Goal: Transaction & Acquisition: Subscribe to service/newsletter

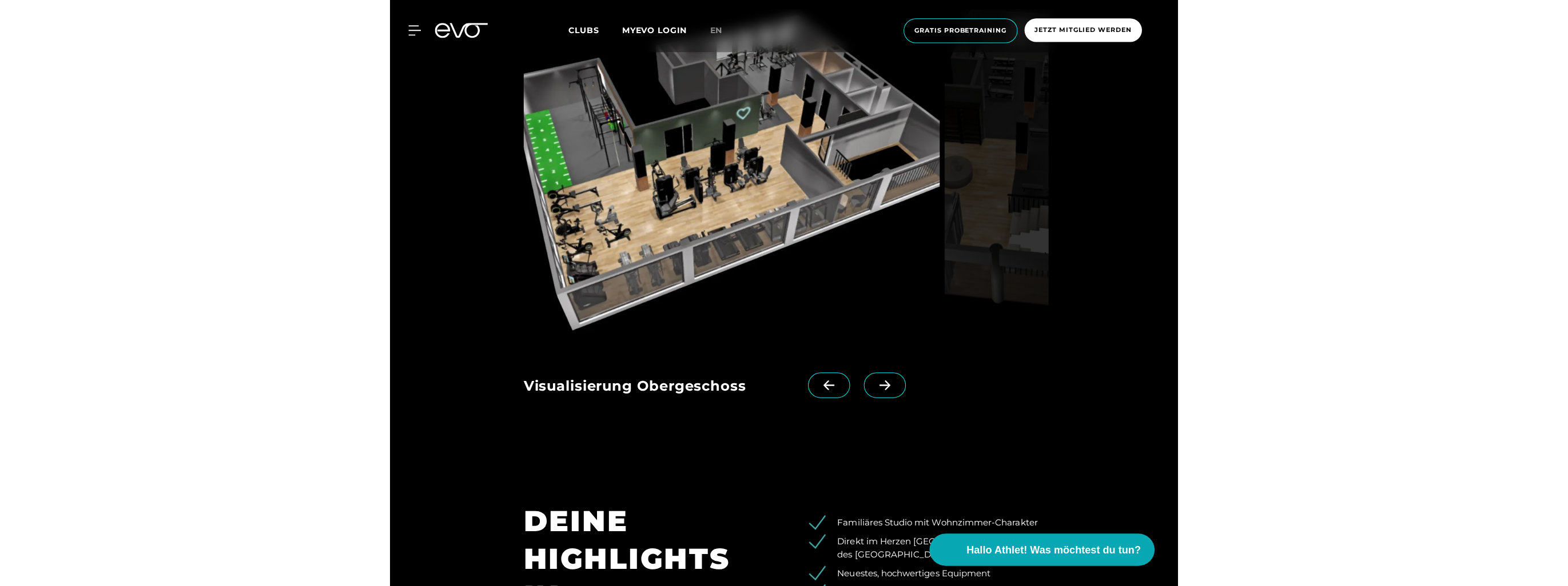
scroll to position [991, 0]
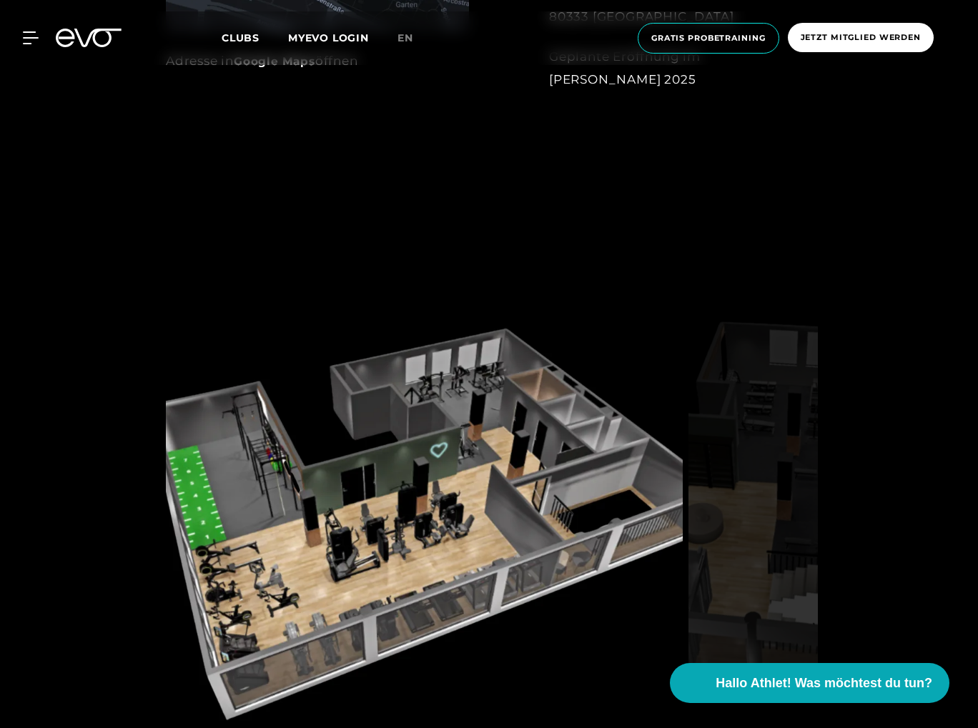
click at [477, 512] on img at bounding box center [424, 518] width 517 height 440
click at [836, 454] on div "Visualisierung Obergeschoss Visualisierung Erdgeschoss" at bounding box center [489, 551] width 978 height 666
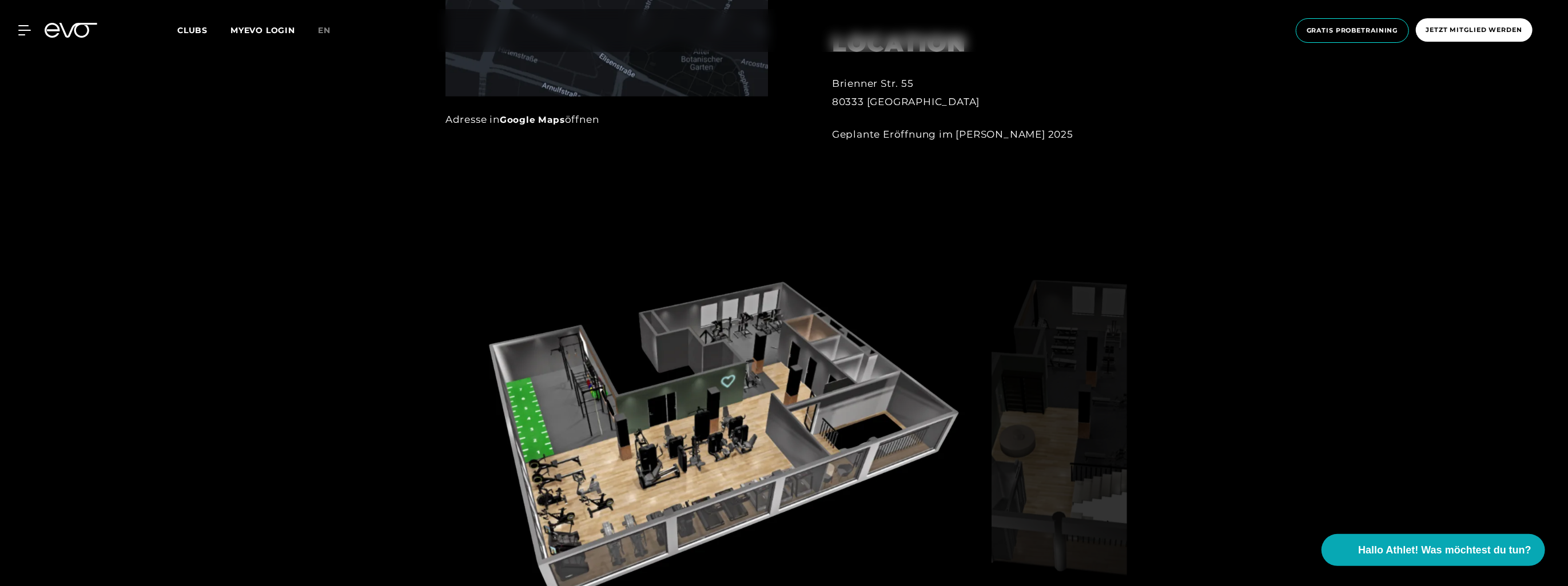
click at [782, 373] on img at bounding box center [1058, 437] width 135 height 352
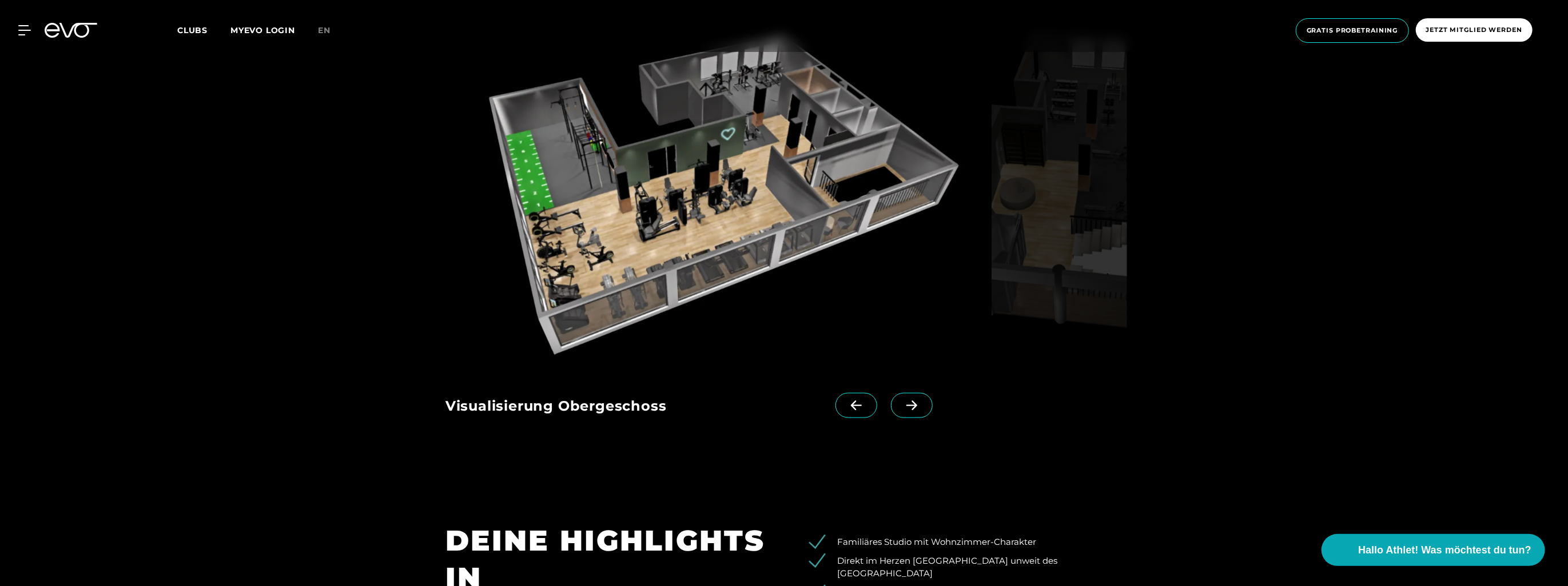
click at [782, 412] on span at bounding box center [911, 405] width 42 height 25
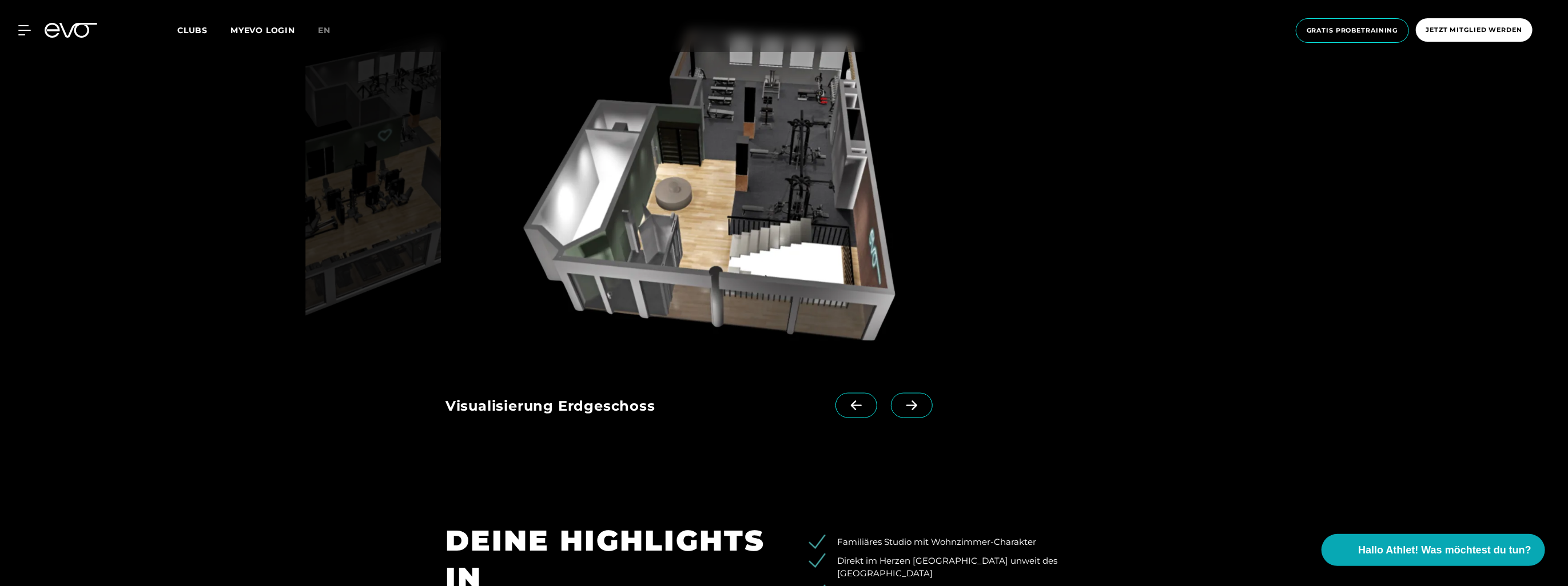
click at [782, 413] on span at bounding box center [911, 405] width 42 height 25
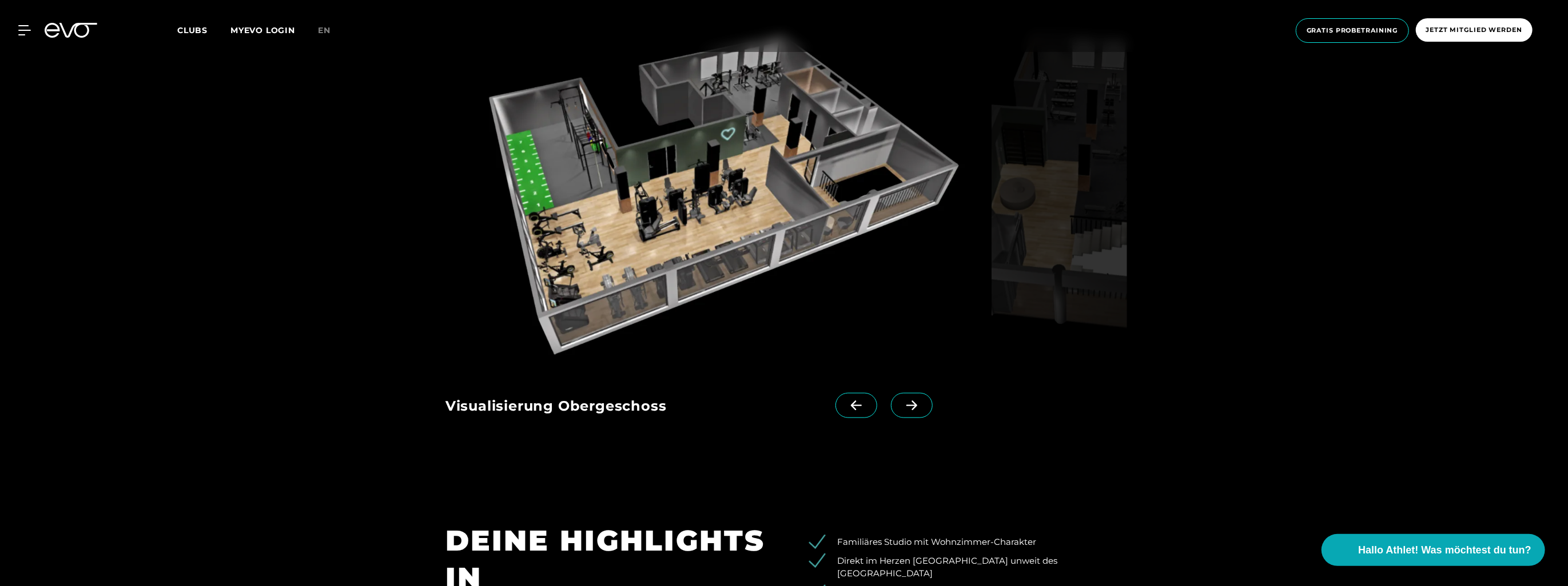
click at [782, 413] on span at bounding box center [911, 405] width 42 height 25
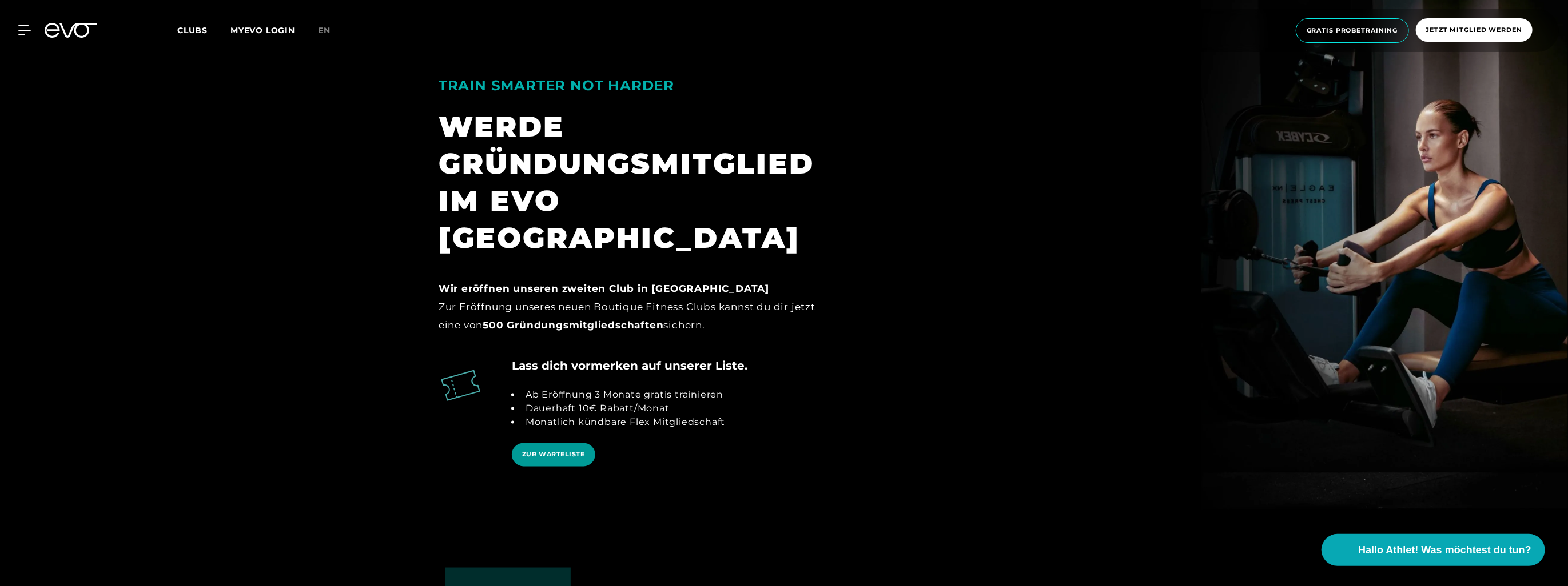
scroll to position [2228, 0]
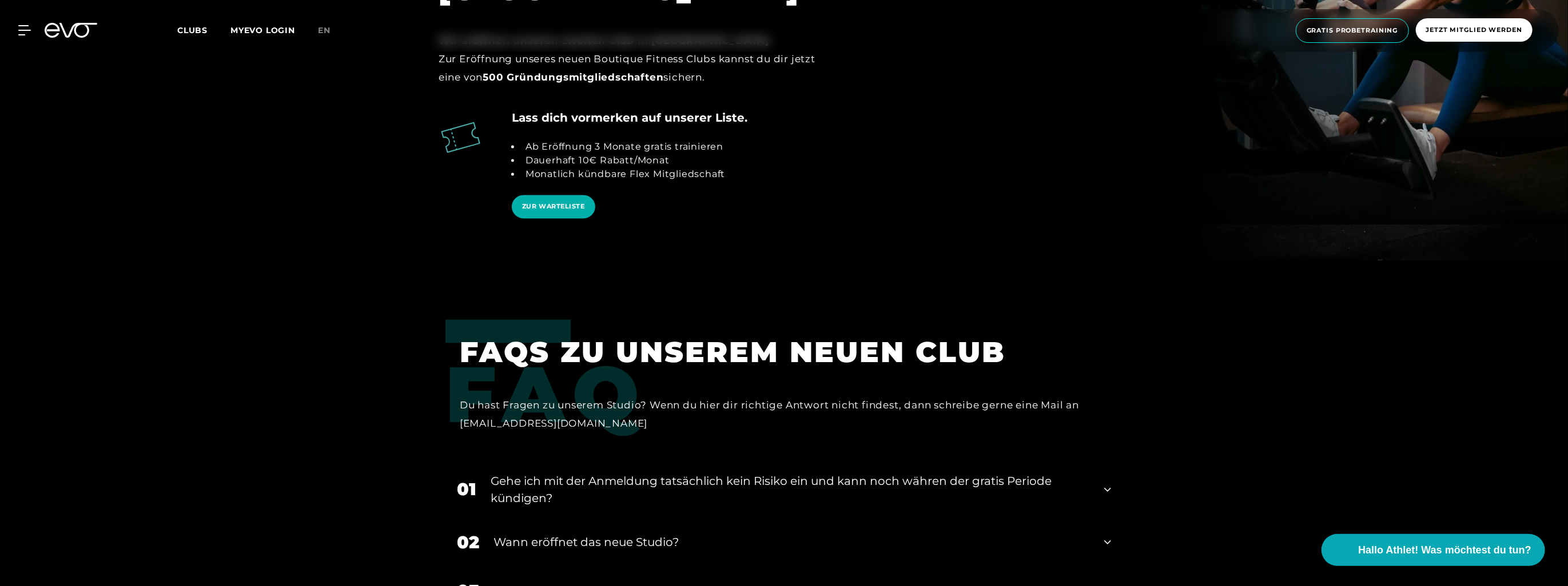
click at [551, 472] on div "Gehe ich mit der Anmeldung tatsächlich kein Risiko ein und kann noch währen der…" at bounding box center [790, 489] width 599 height 34
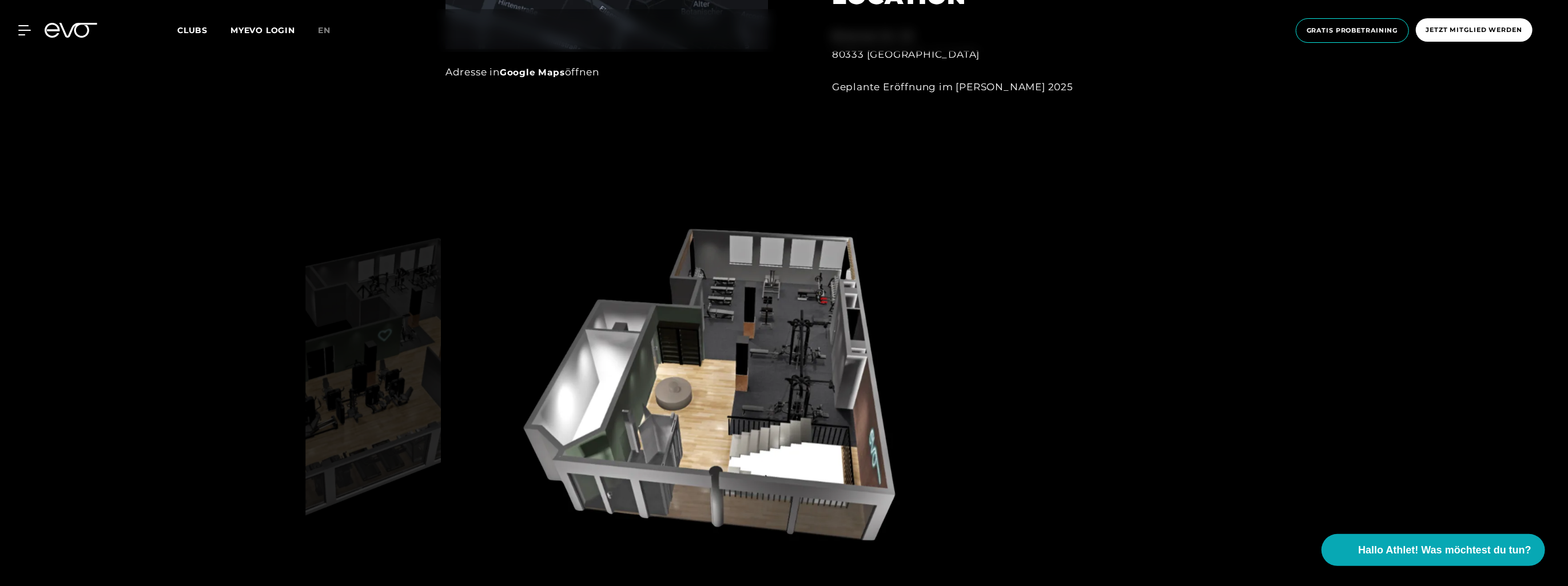
scroll to position [1286, 0]
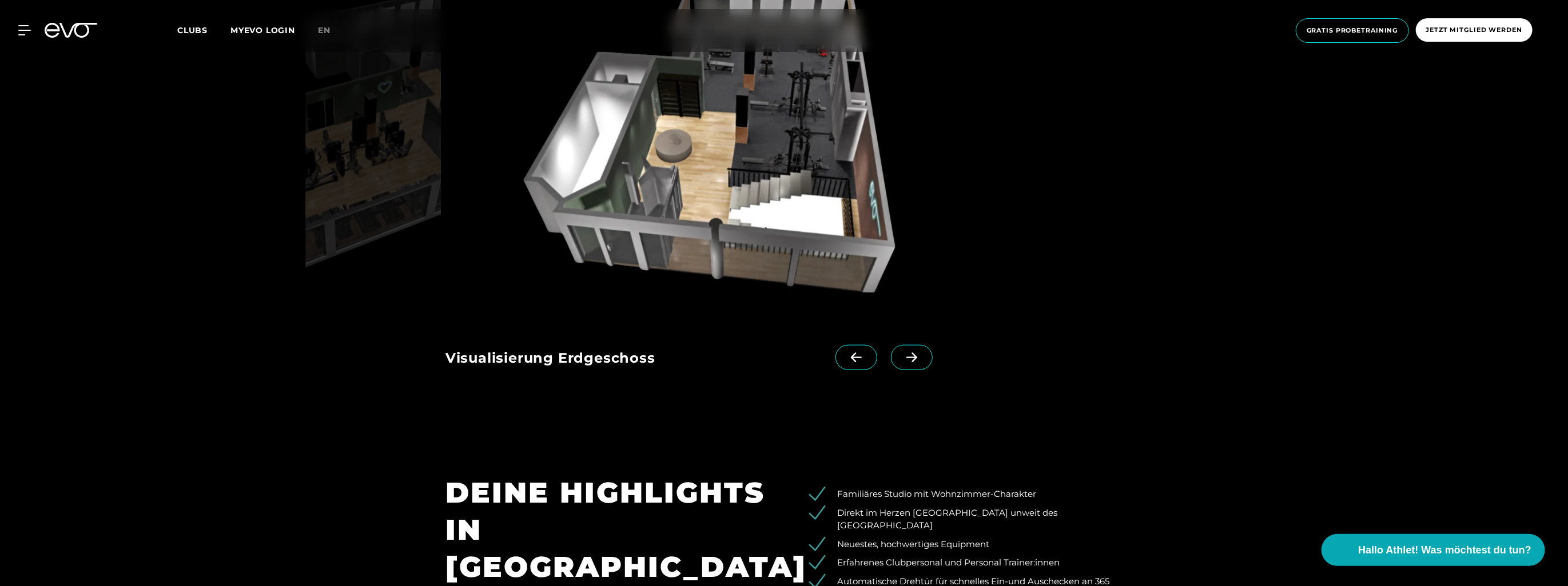
click at [782, 353] on icon at bounding box center [856, 357] width 20 height 10
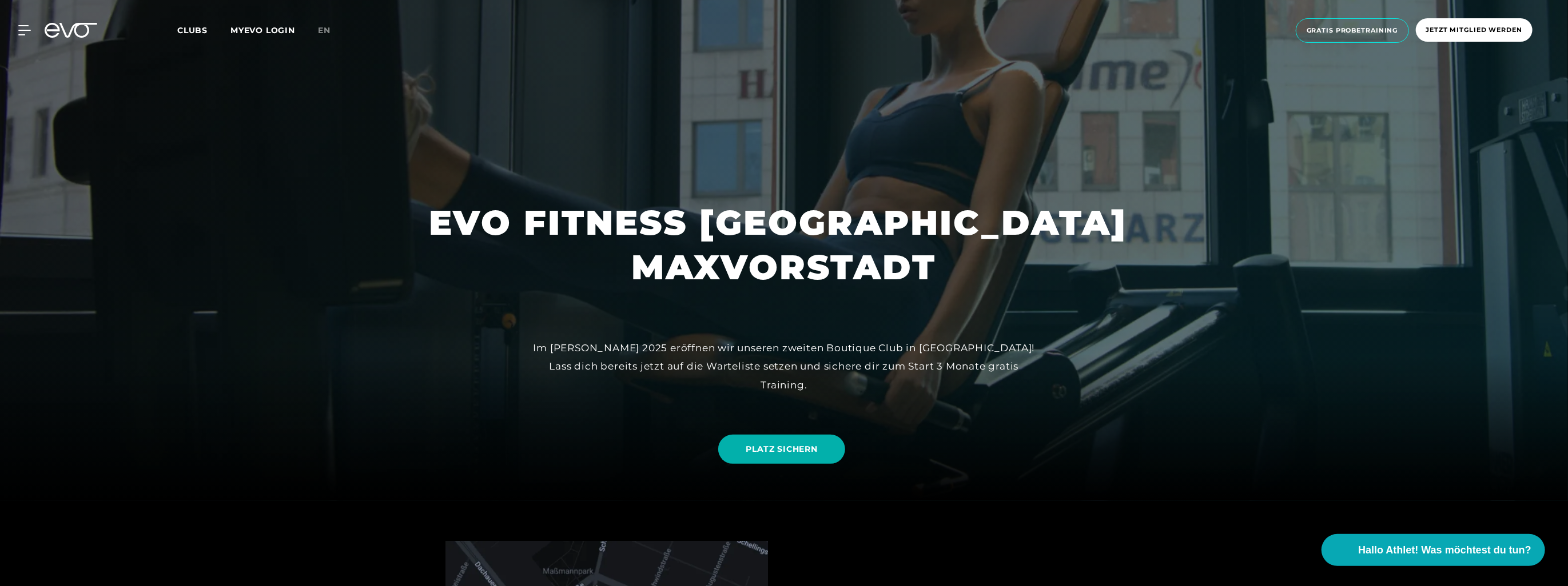
scroll to position [0, 0]
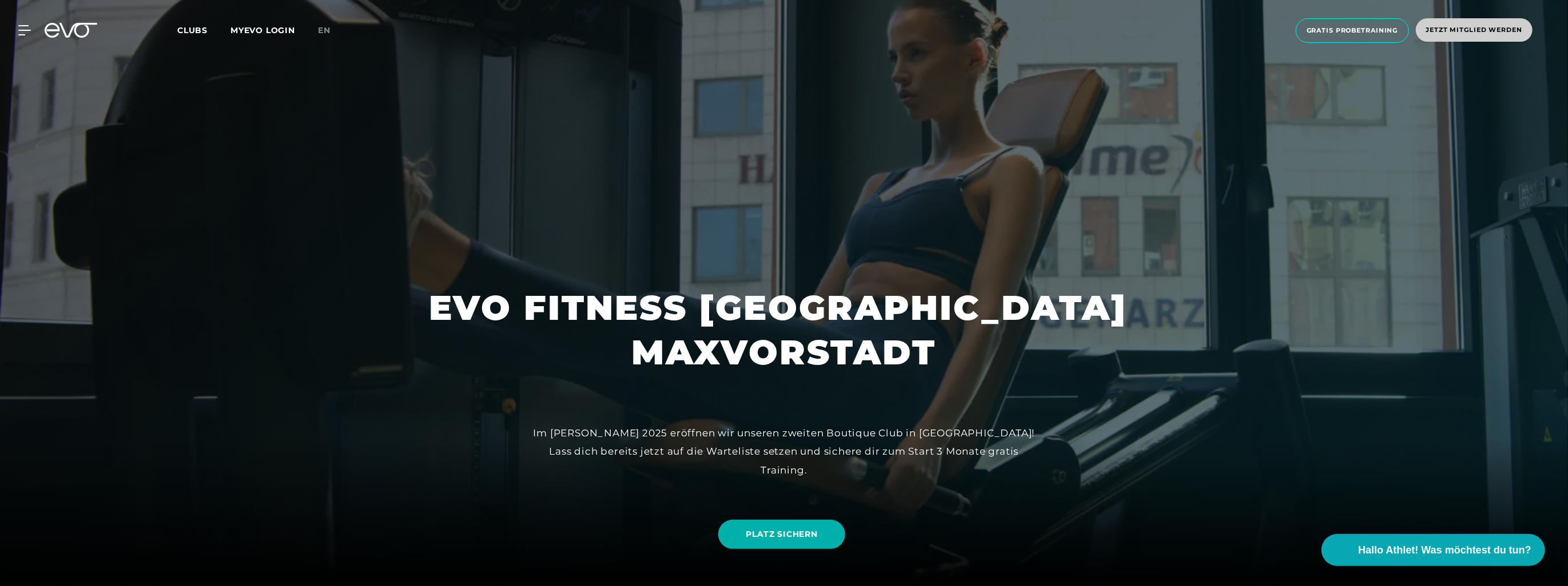
click at [782, 22] on span "Jetzt Mitglied werden" at bounding box center [1474, 30] width 117 height 23
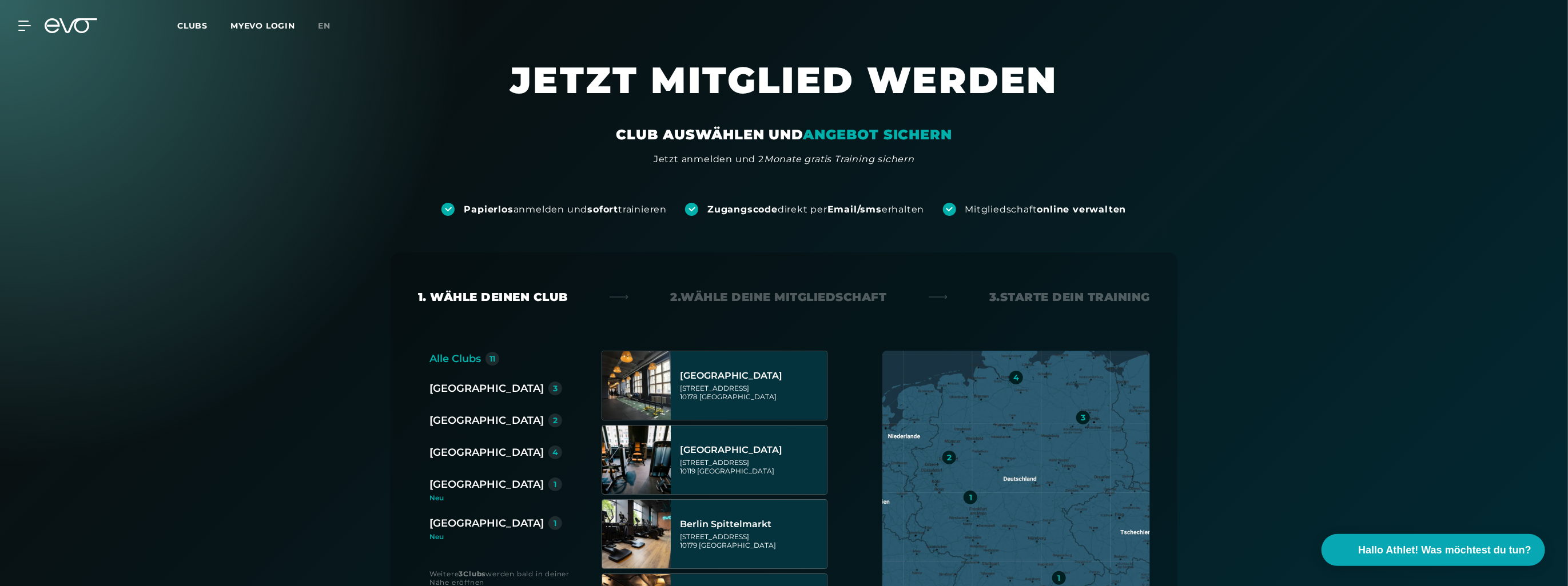
scroll to position [247, 0]
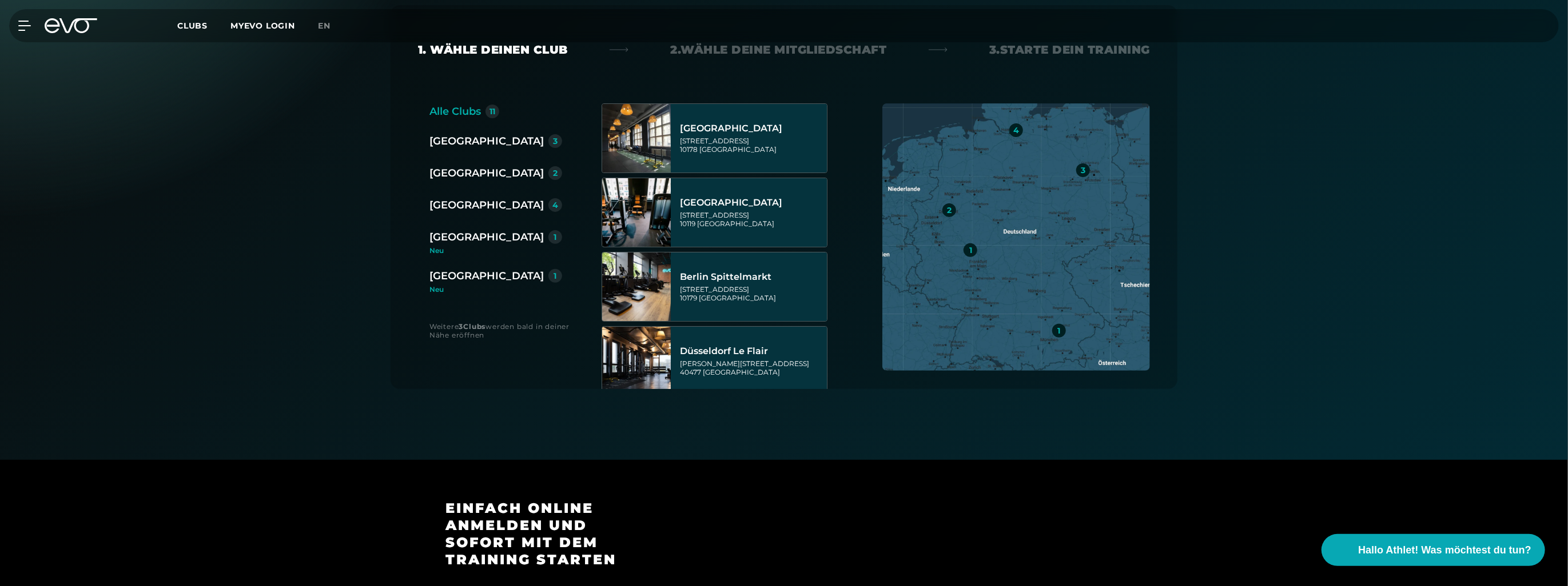
click at [464, 237] on div "[GEOGRAPHIC_DATA]" at bounding box center [486, 237] width 114 height 16
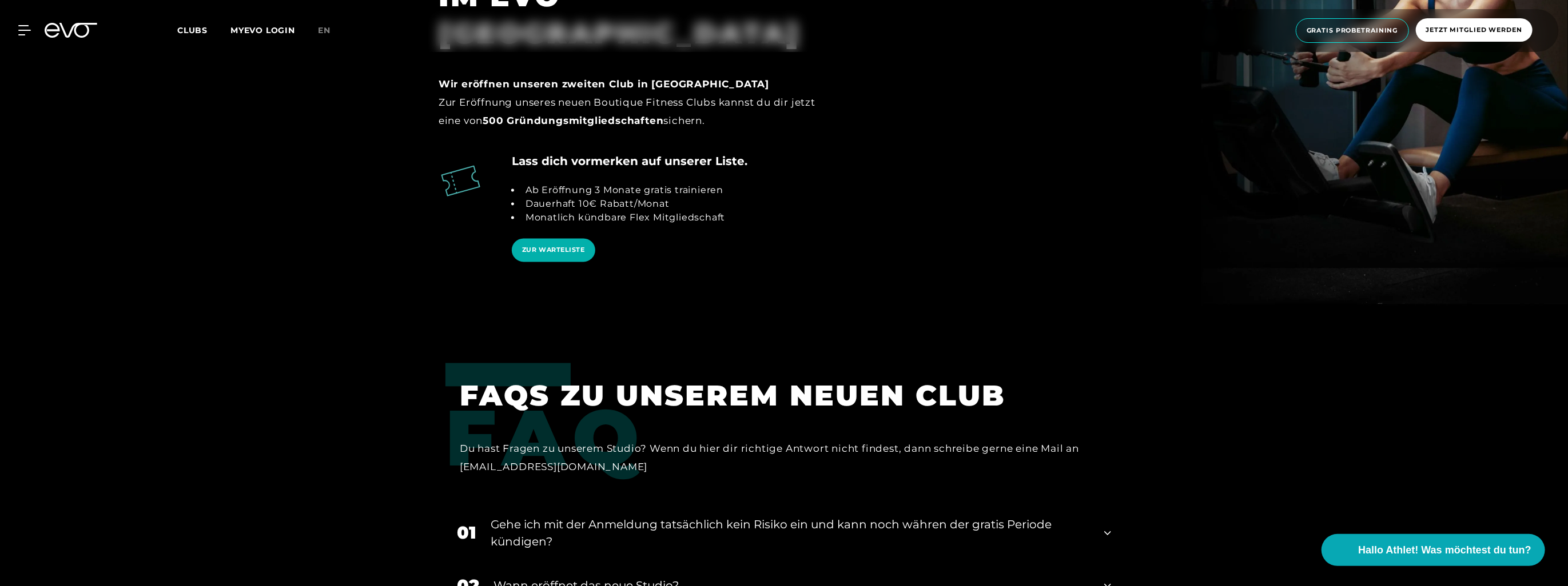
scroll to position [2228, 0]
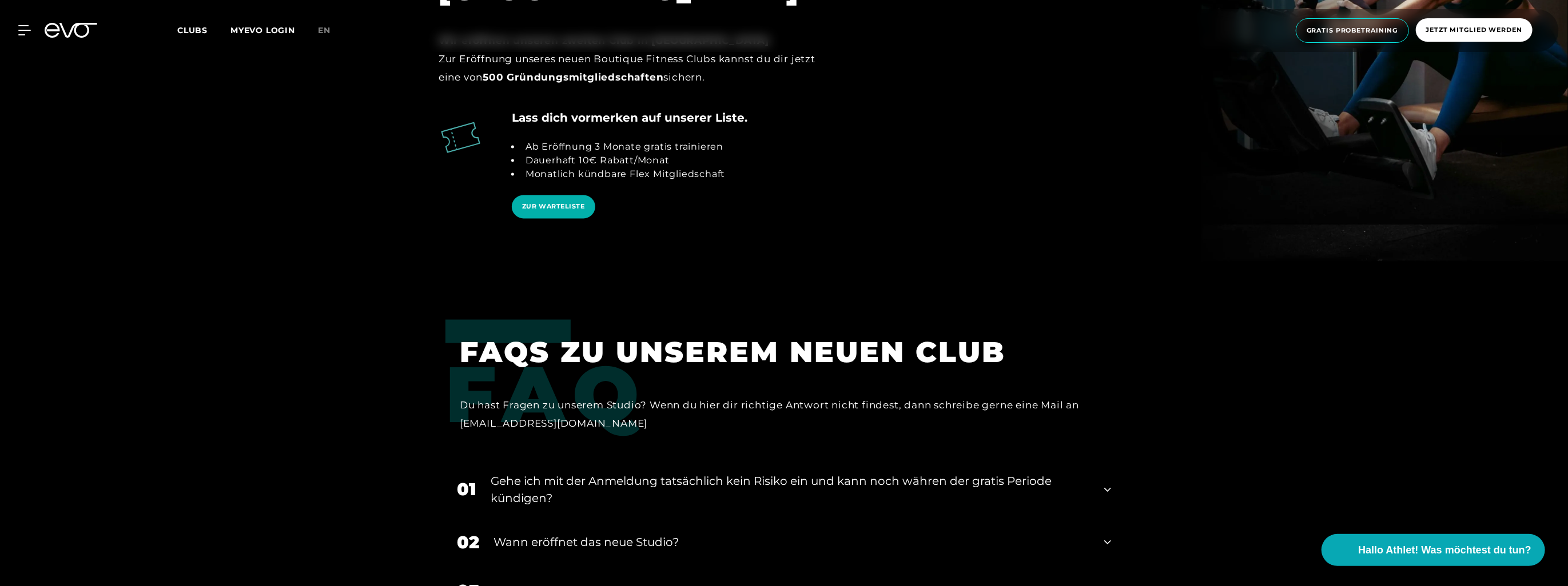
click at [550, 143] on div "Ab Eröffnung 3 Monate gratis trainieren Dauerhaft 10€ Rabatt/Monat Monatlich kü…" at bounding box center [618, 161] width 214 height 69
click at [556, 201] on span "ZUR WARTELISTE" at bounding box center [553, 206] width 63 height 10
